Goal: Use online tool/utility

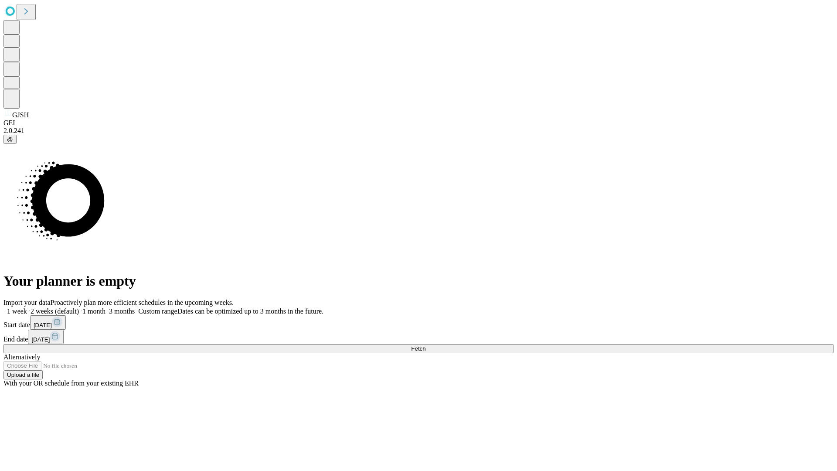
click at [425, 345] on span "Fetch" at bounding box center [418, 348] width 14 height 7
